Goal: Navigation & Orientation: Find specific page/section

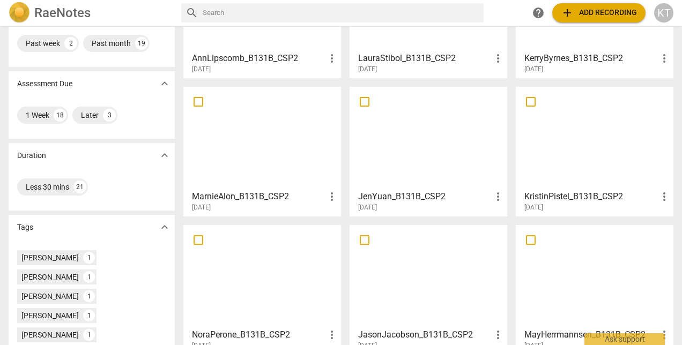
scroll to position [196, 0]
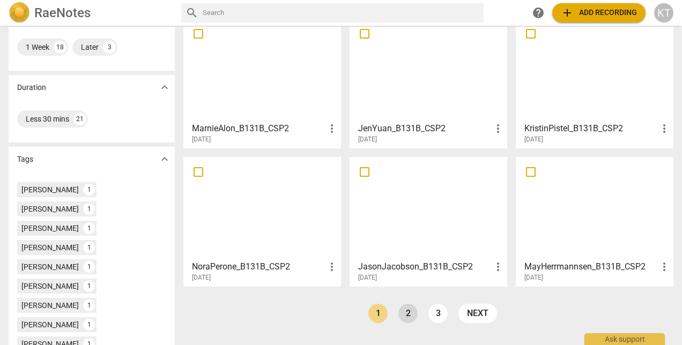
click at [406, 317] on link "2" at bounding box center [408, 313] width 19 height 19
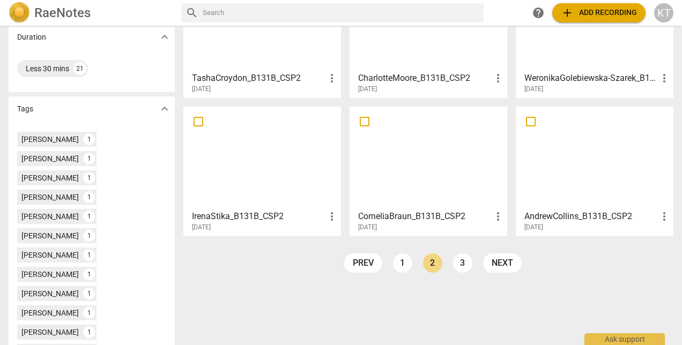
scroll to position [247, 0]
click at [457, 265] on link "3" at bounding box center [462, 262] width 19 height 19
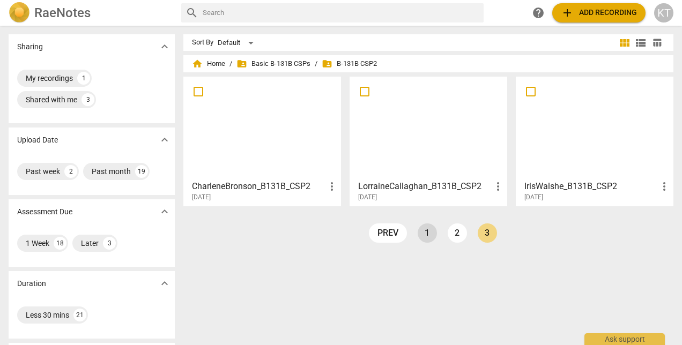
click at [422, 232] on link "1" at bounding box center [427, 233] width 19 height 19
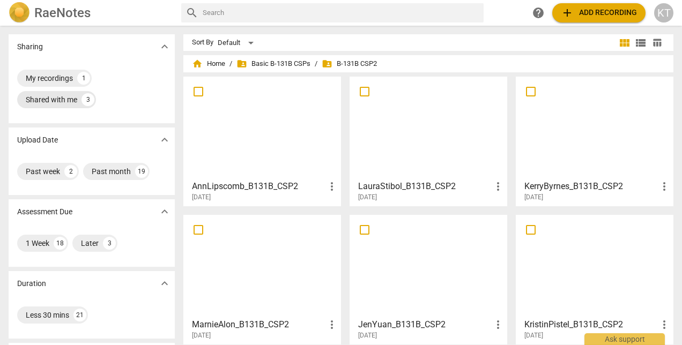
click at [85, 96] on div "3" at bounding box center [88, 99] width 13 height 13
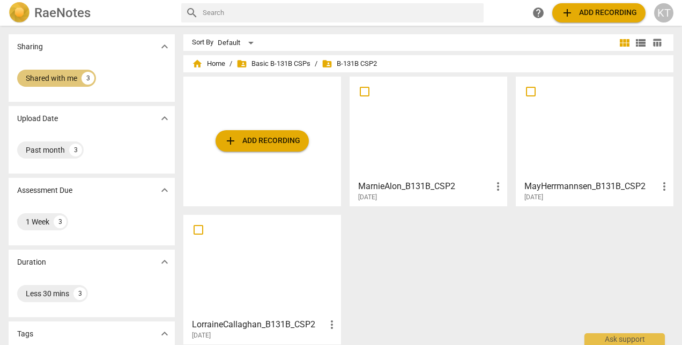
click at [89, 73] on div "3" at bounding box center [88, 78] width 13 height 13
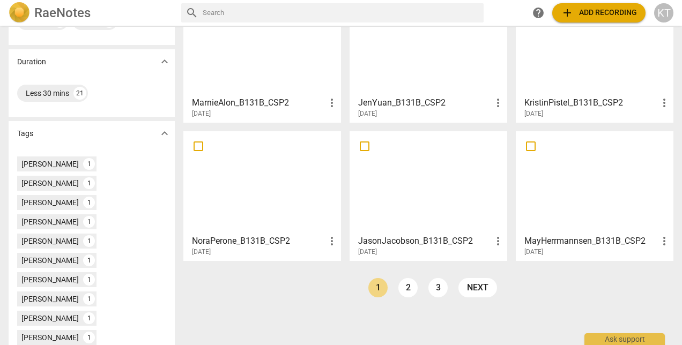
scroll to position [225, 0]
